Goal: Information Seeking & Learning: Learn about a topic

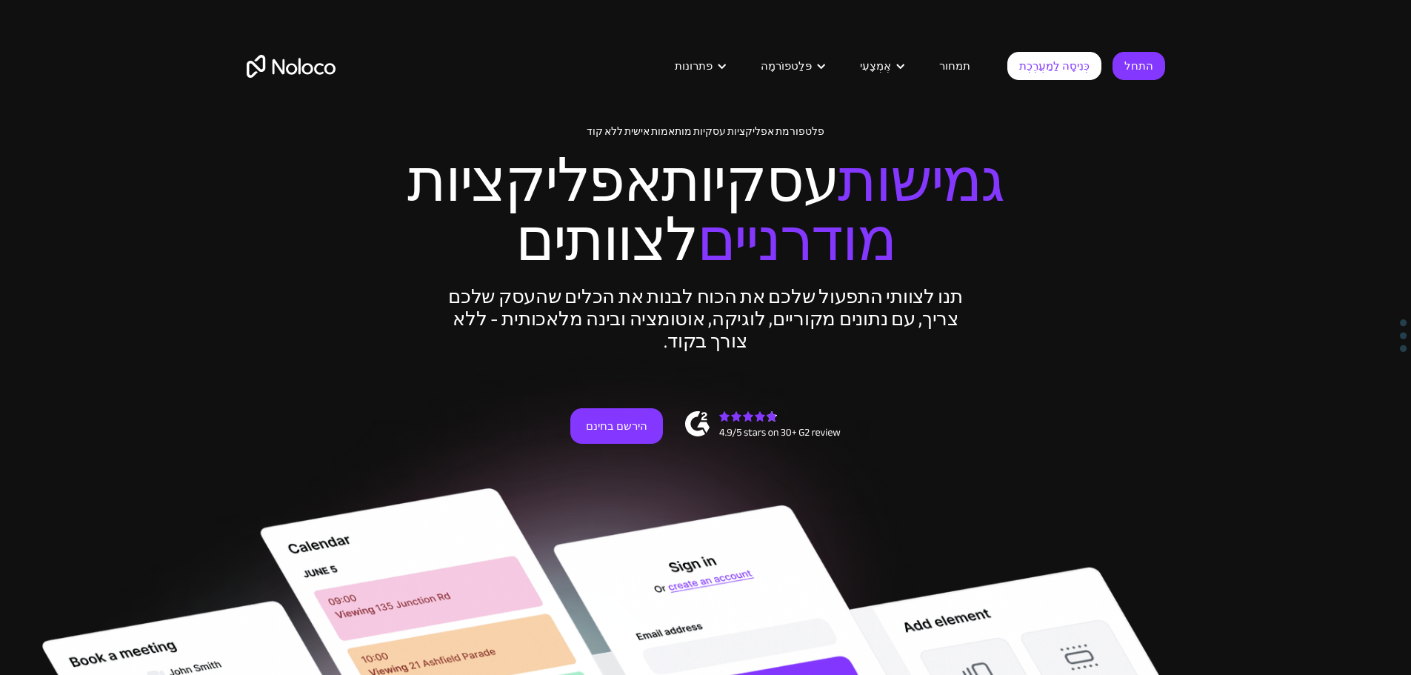
click at [968, 75] on font "תמחור" at bounding box center [954, 66] width 31 height 21
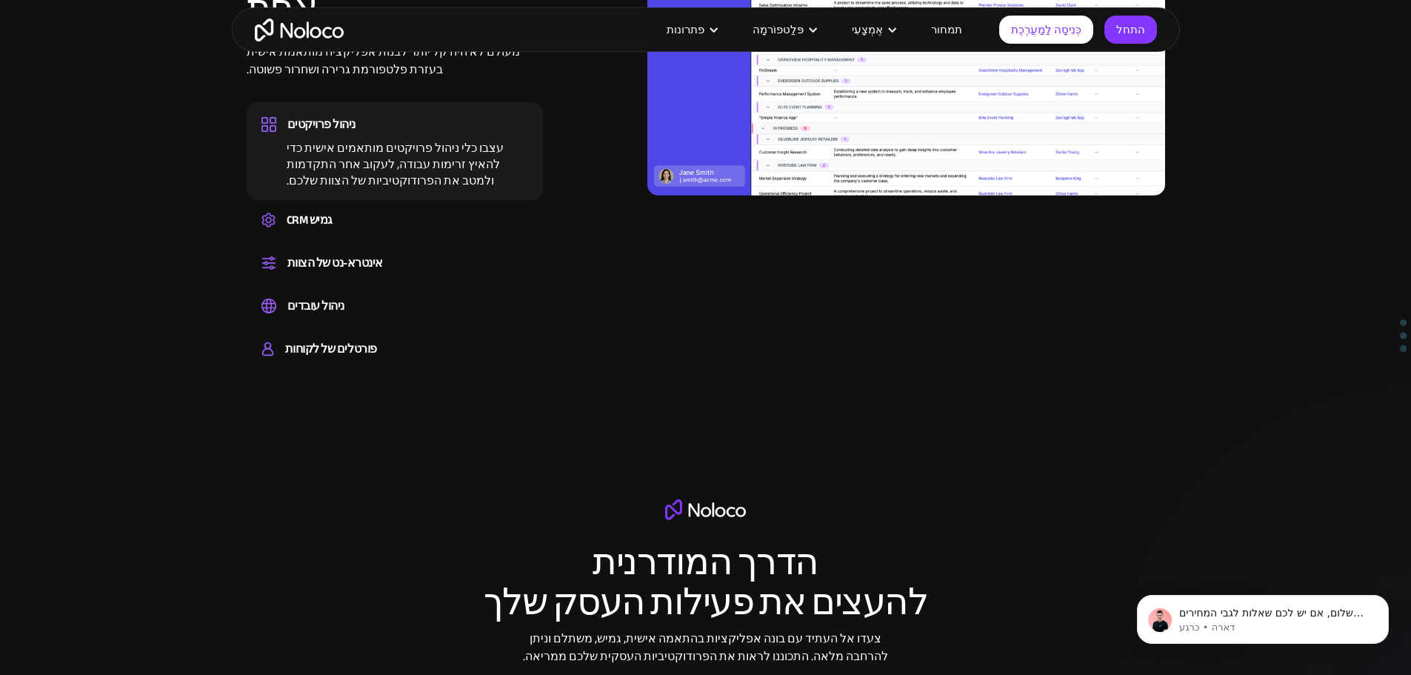
scroll to position [1704, 0]
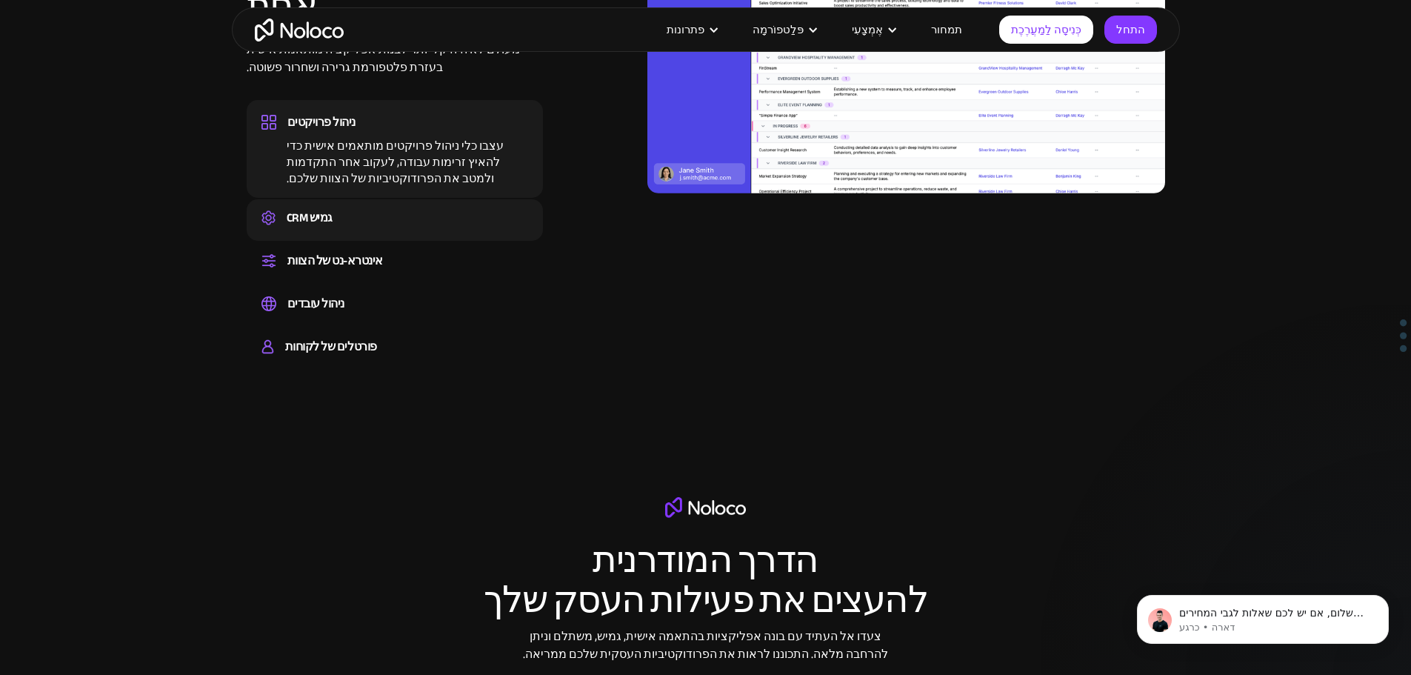
click at [362, 229] on div "CRM גמיש" at bounding box center [395, 218] width 267 height 22
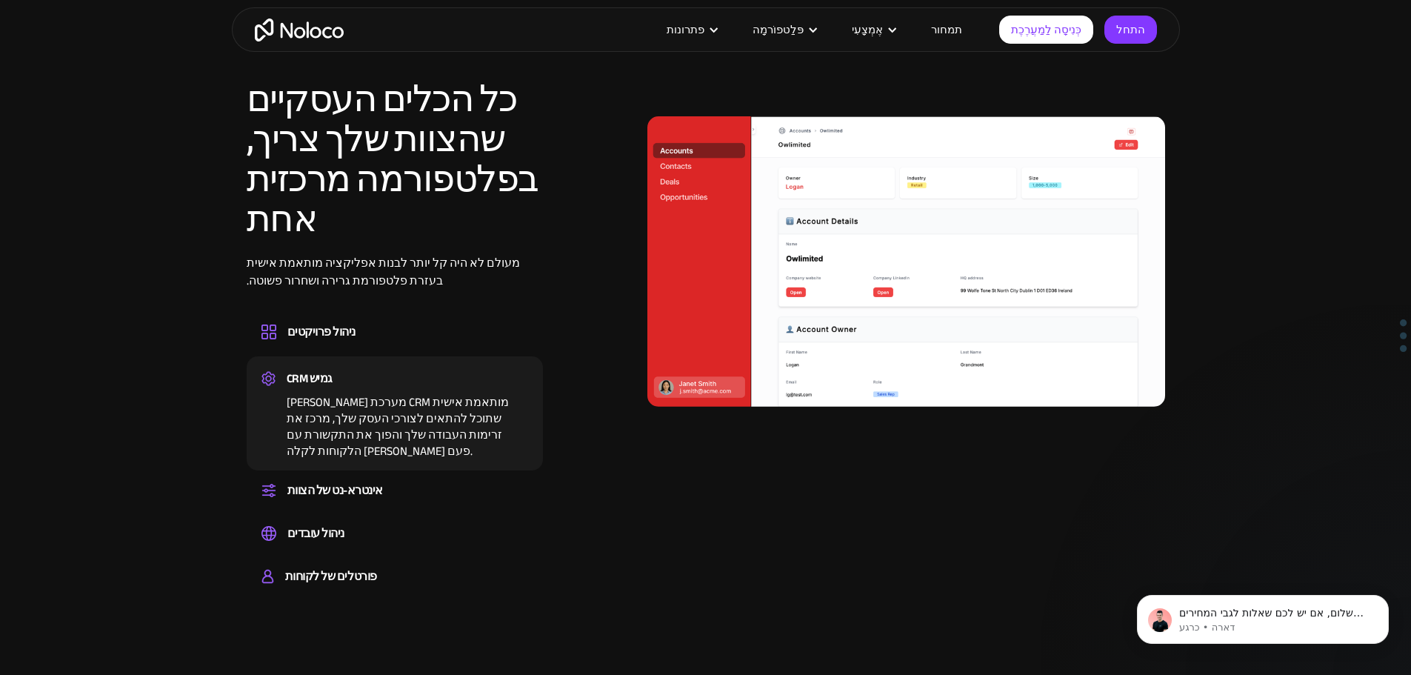
scroll to position [1482, 0]
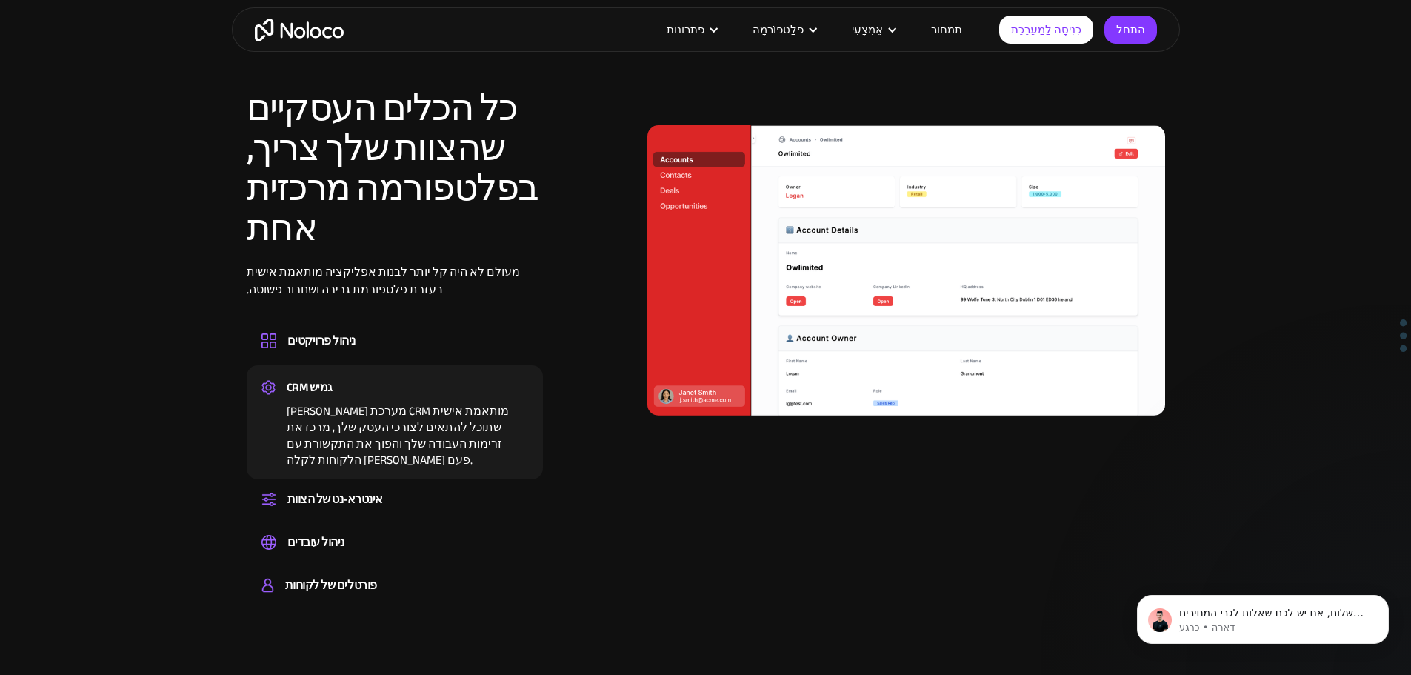
click at [412, 429] on font "[PERSON_NAME] מערכת CRM מותאמת אישית שתוכל להתאים לצורכי העסק שלך, מרכז את זרימ…" at bounding box center [398, 435] width 222 height 71
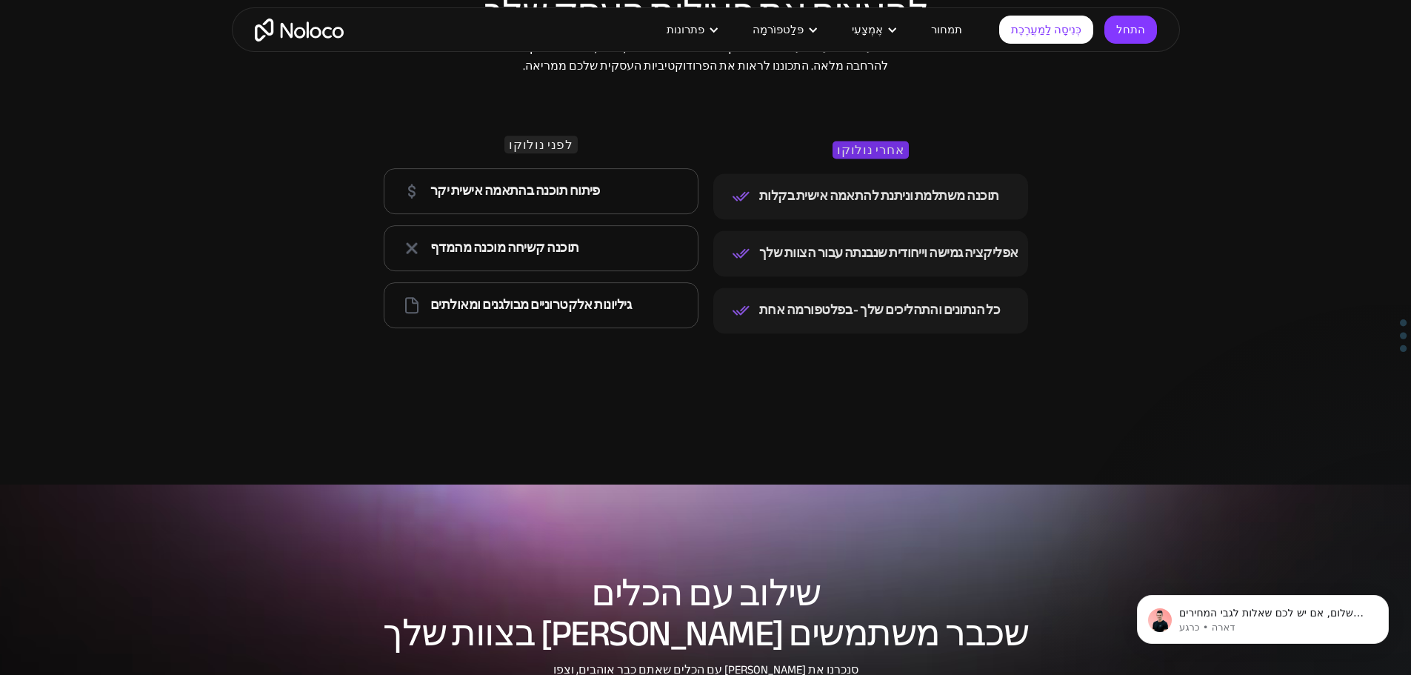
scroll to position [2593, 0]
